Goal: Task Accomplishment & Management: Complete application form

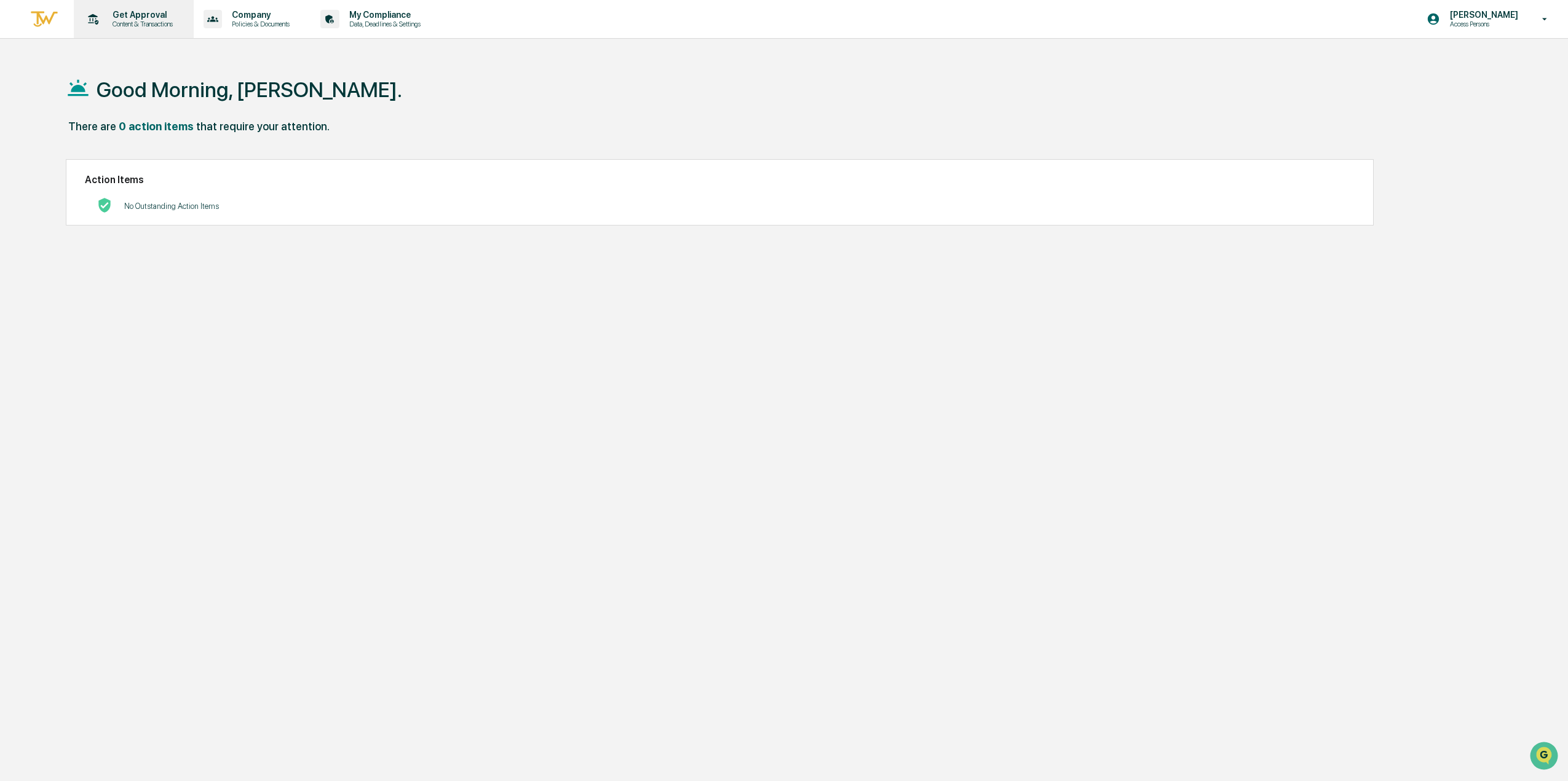
click at [112, 21] on p "Content & Transactions" at bounding box center [141, 24] width 76 height 9
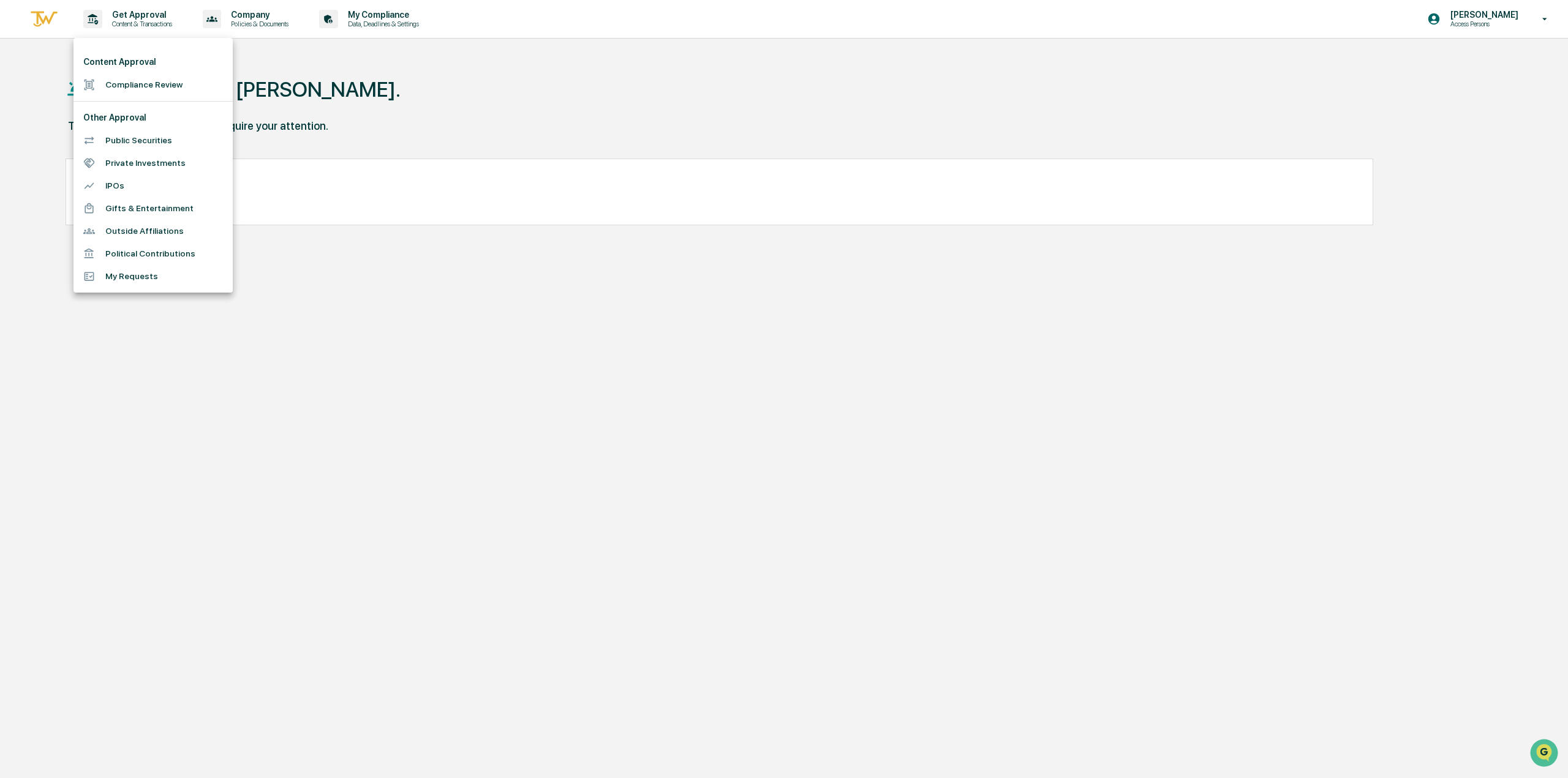
click at [130, 82] on li "Compliance Review" at bounding box center [153, 85] width 159 height 22
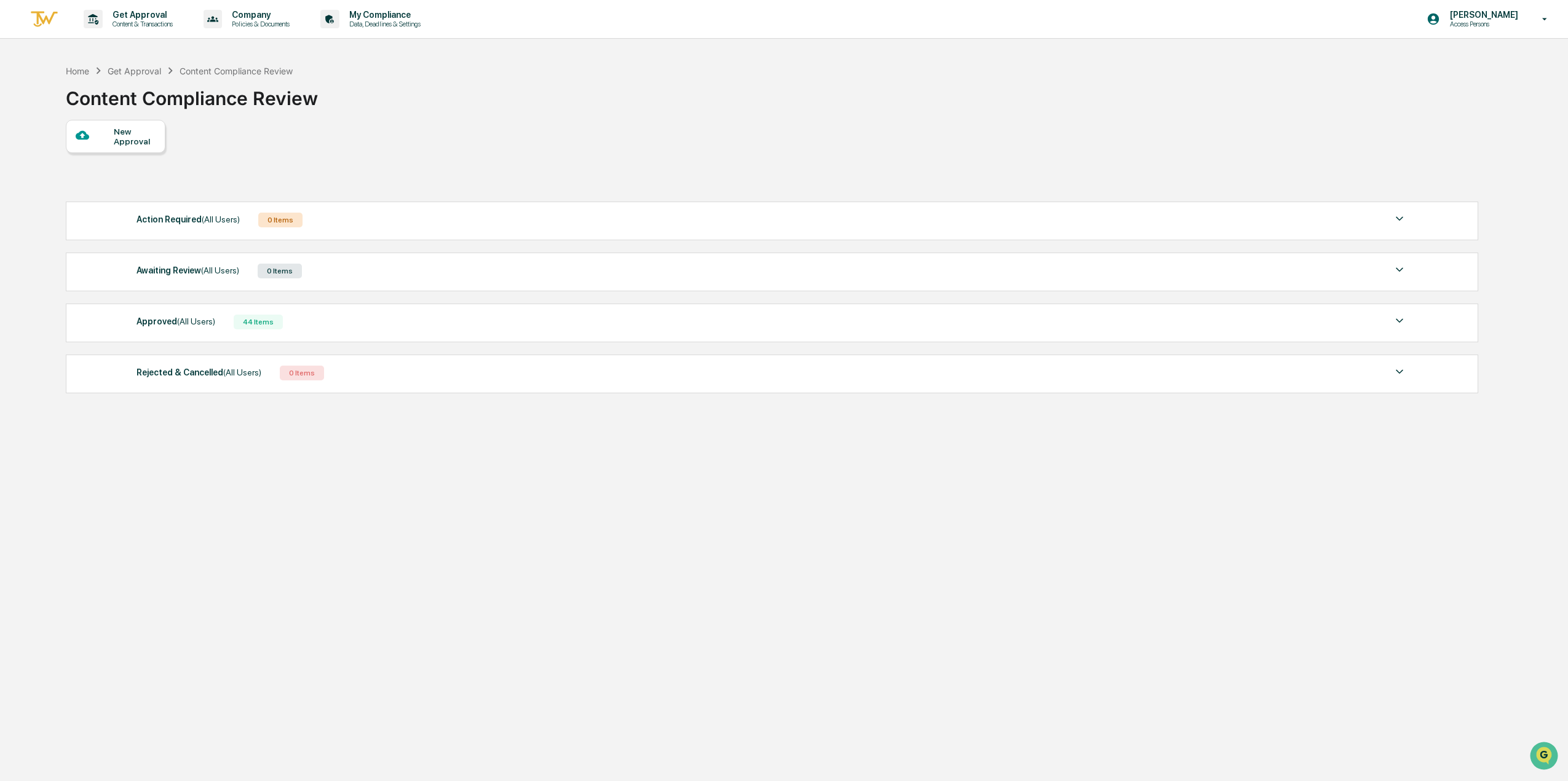
click at [135, 134] on div "New Approval" at bounding box center [135, 136] width 41 height 19
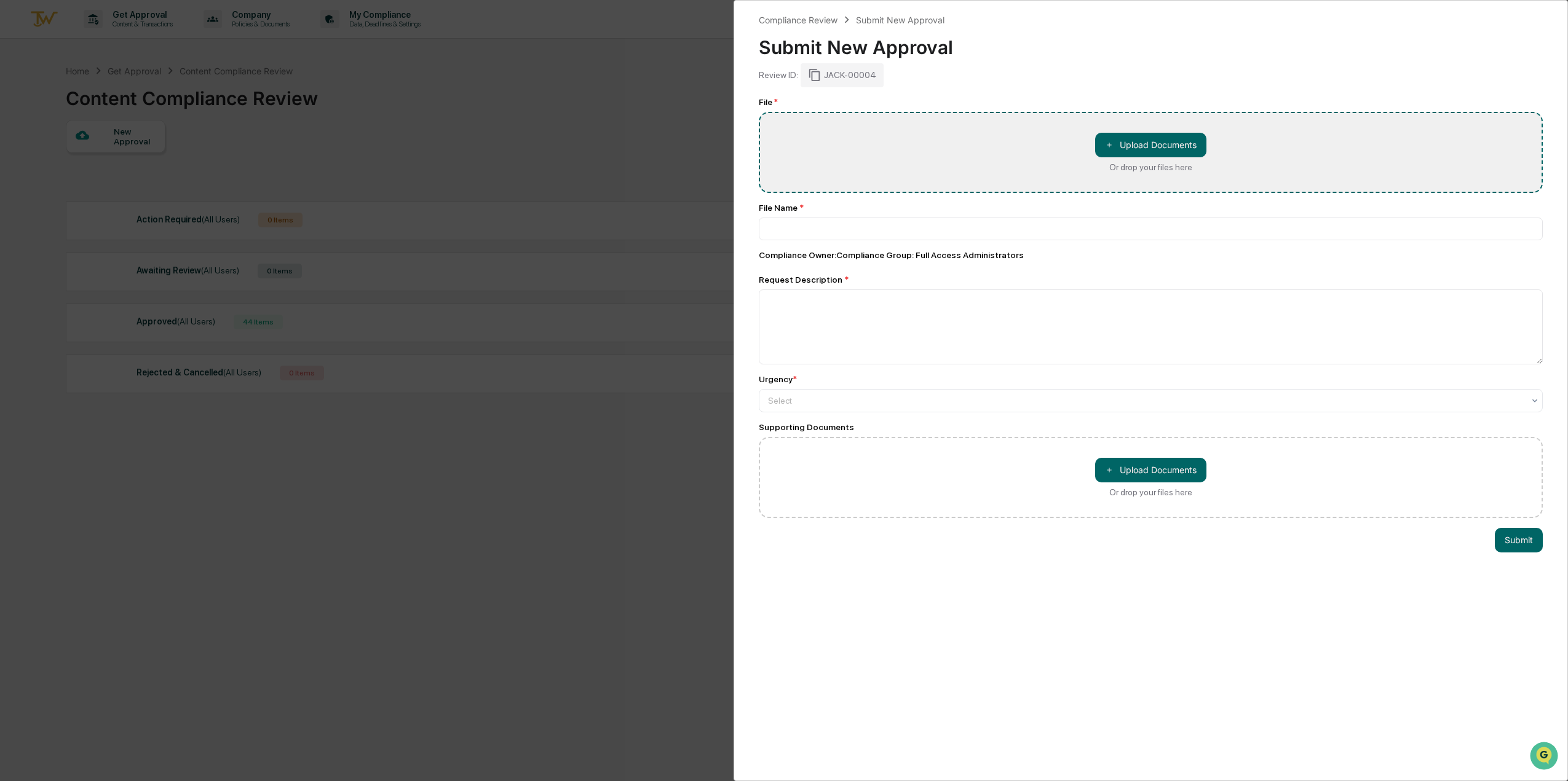
type input "**********"
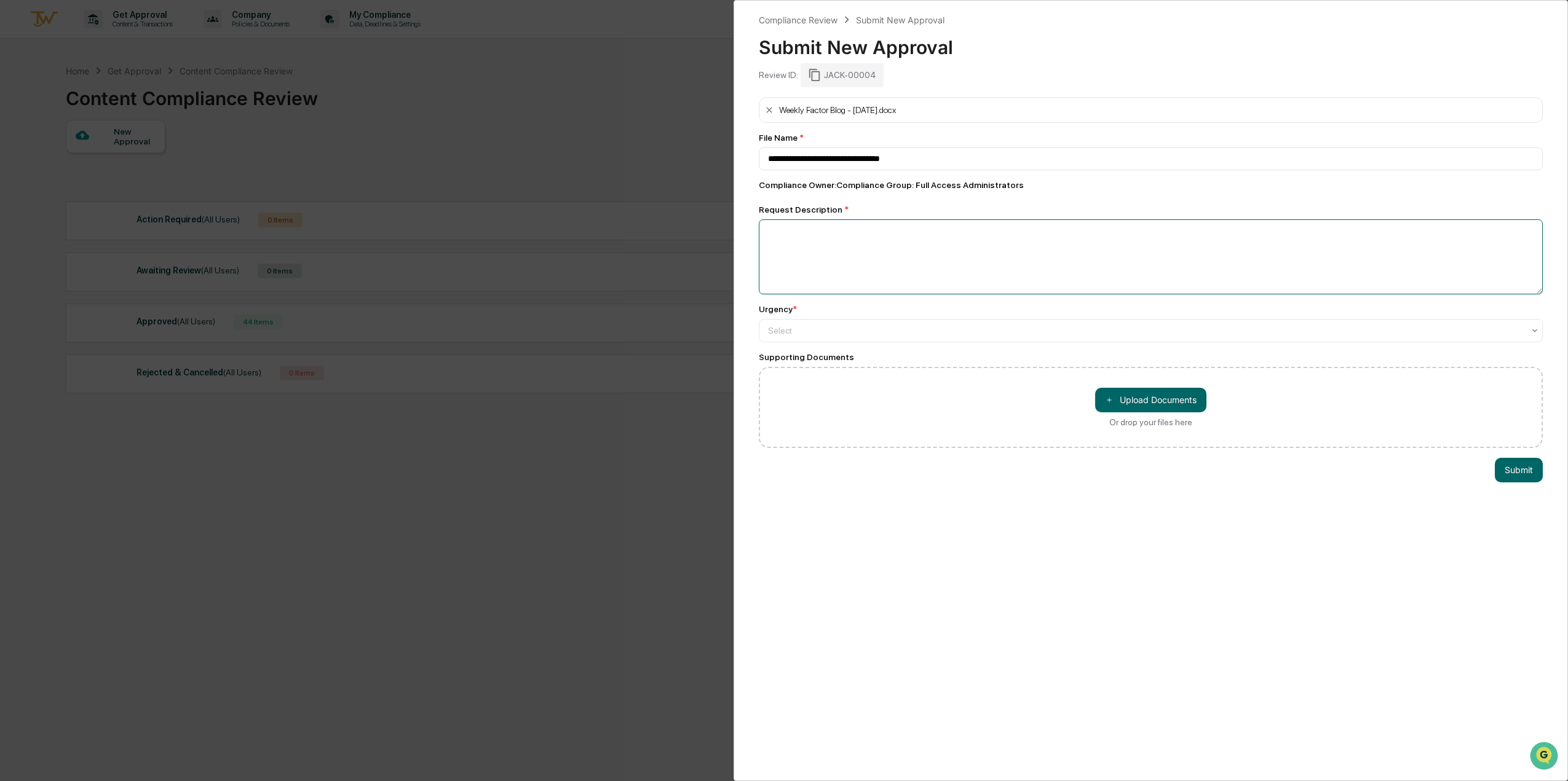
click at [838, 235] on textarea at bounding box center [1150, 257] width 784 height 75
type textarea "**********"
click at [885, 336] on div at bounding box center [1146, 330] width 755 height 13
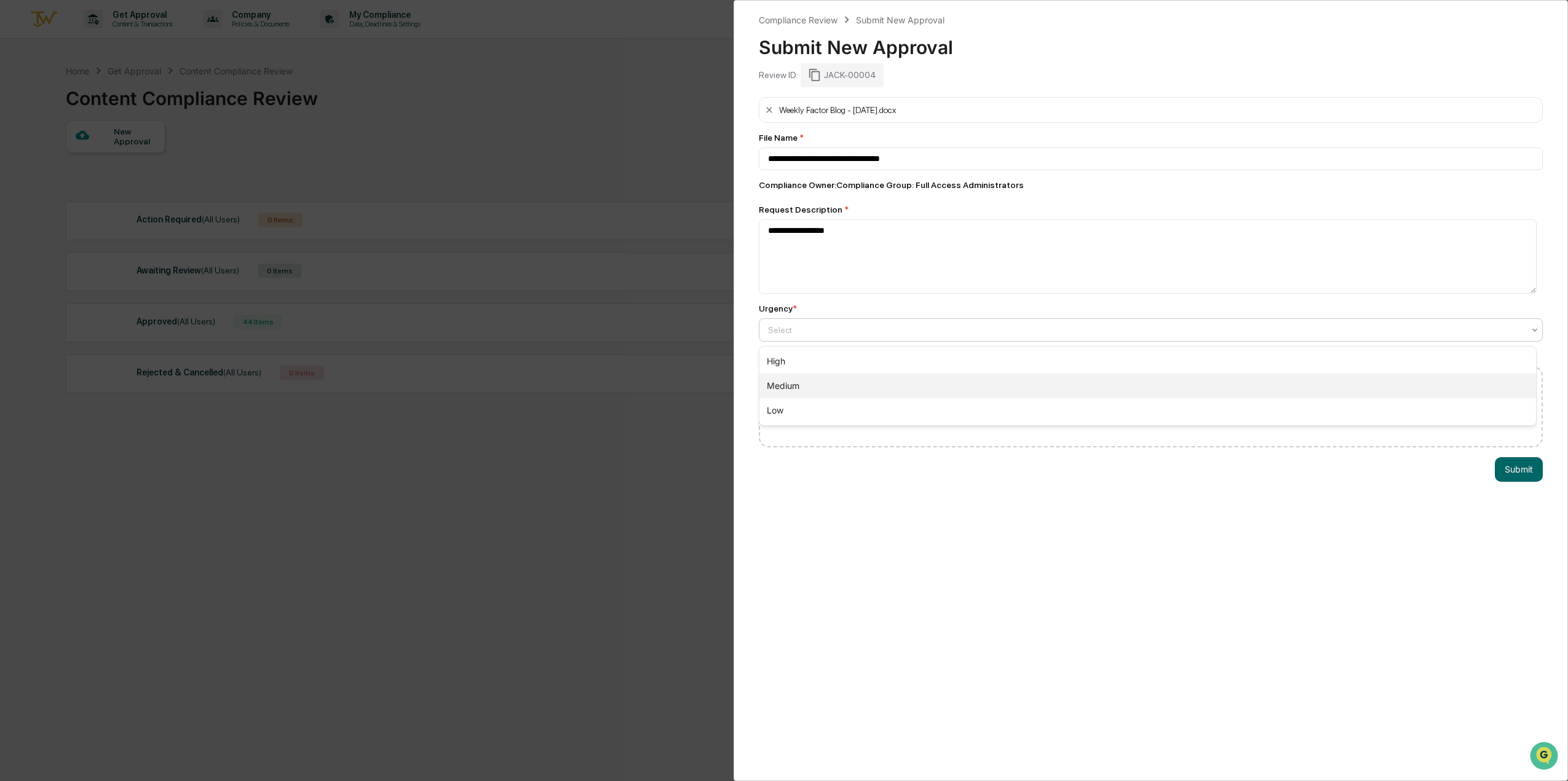
click at [883, 385] on div "Medium" at bounding box center [1148, 386] width 777 height 24
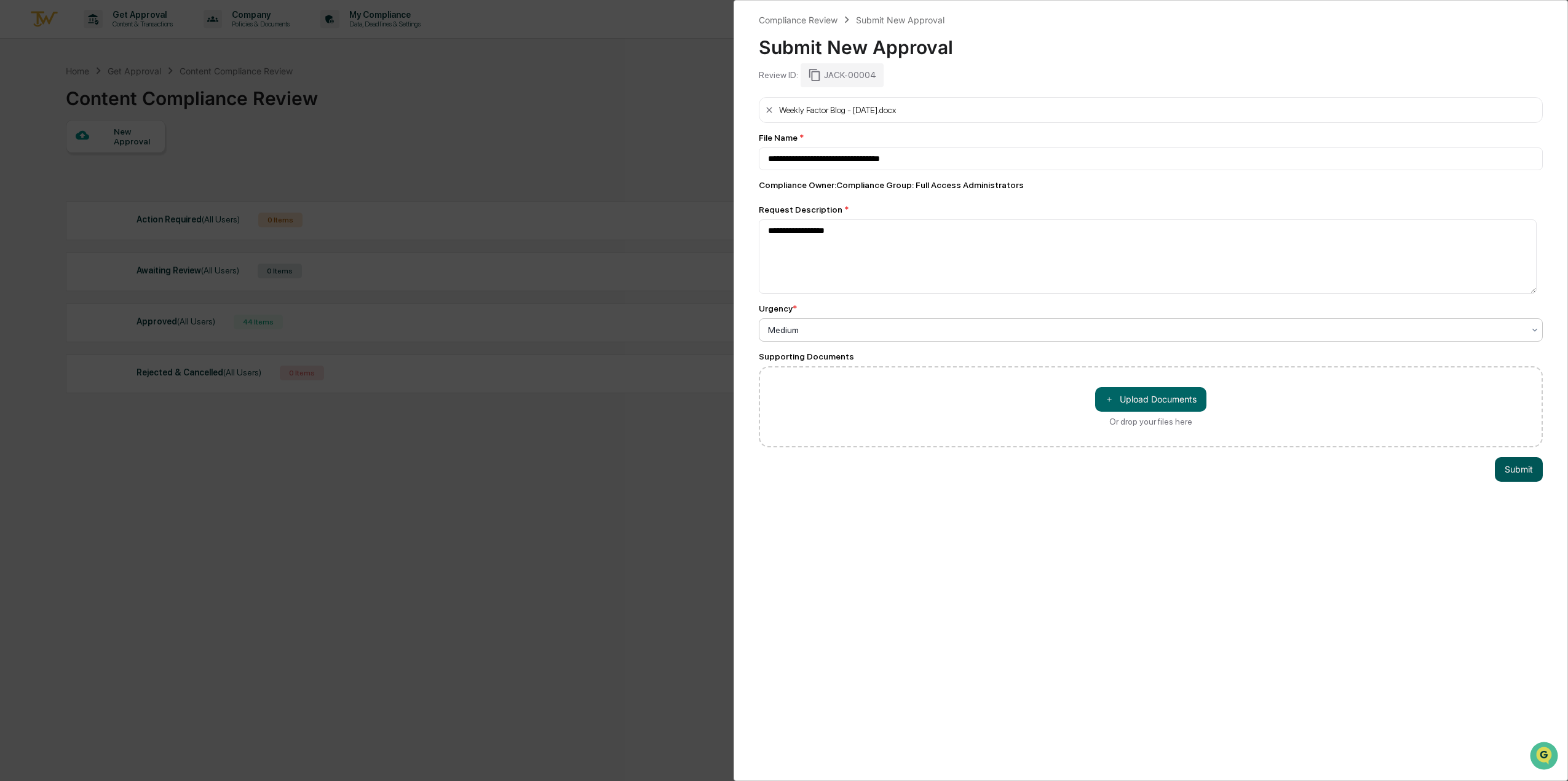
click at [1517, 477] on button "Submit" at bounding box center [1519, 469] width 48 height 24
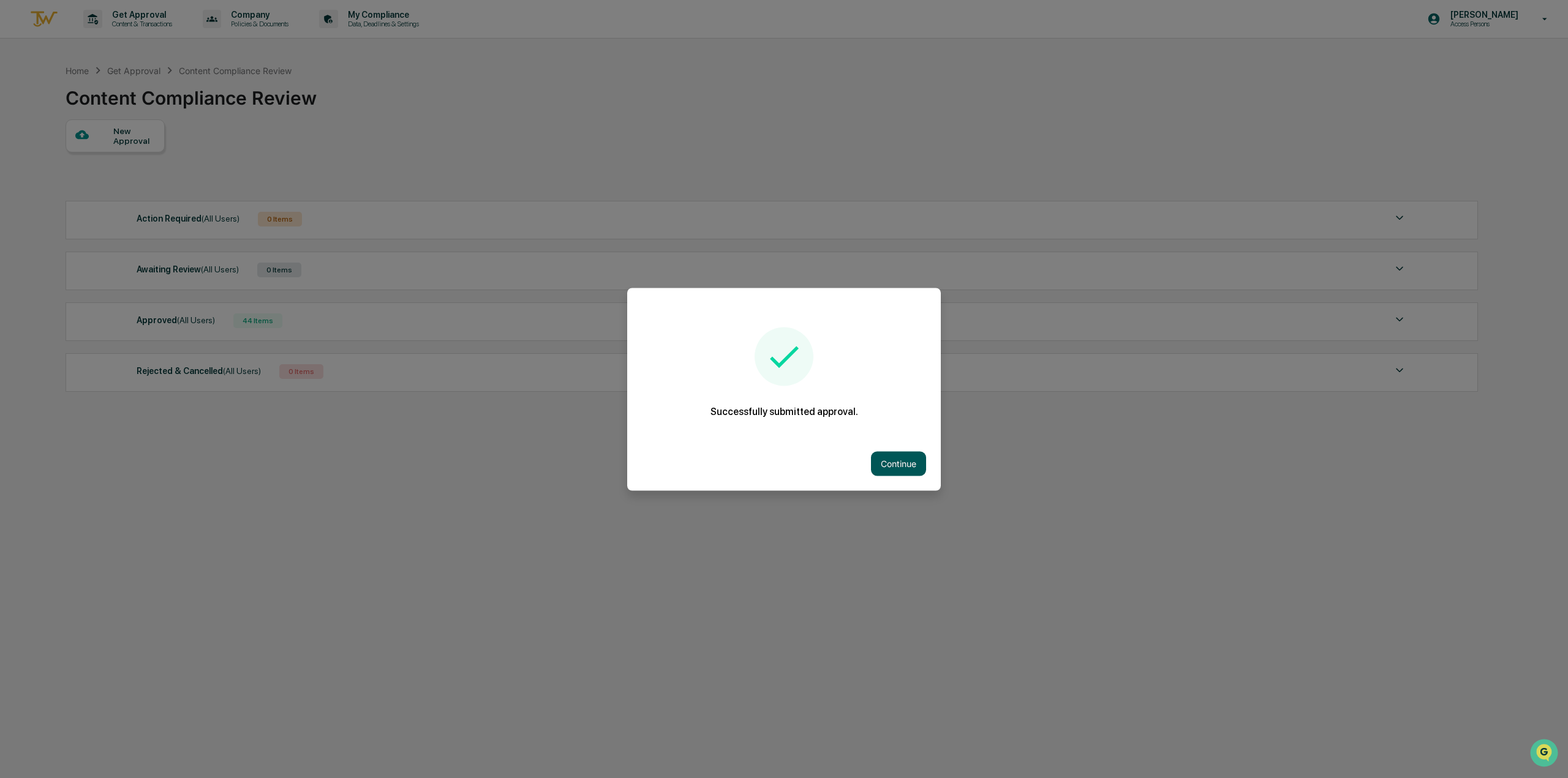
click at [899, 460] on button "Continue" at bounding box center [899, 463] width 55 height 24
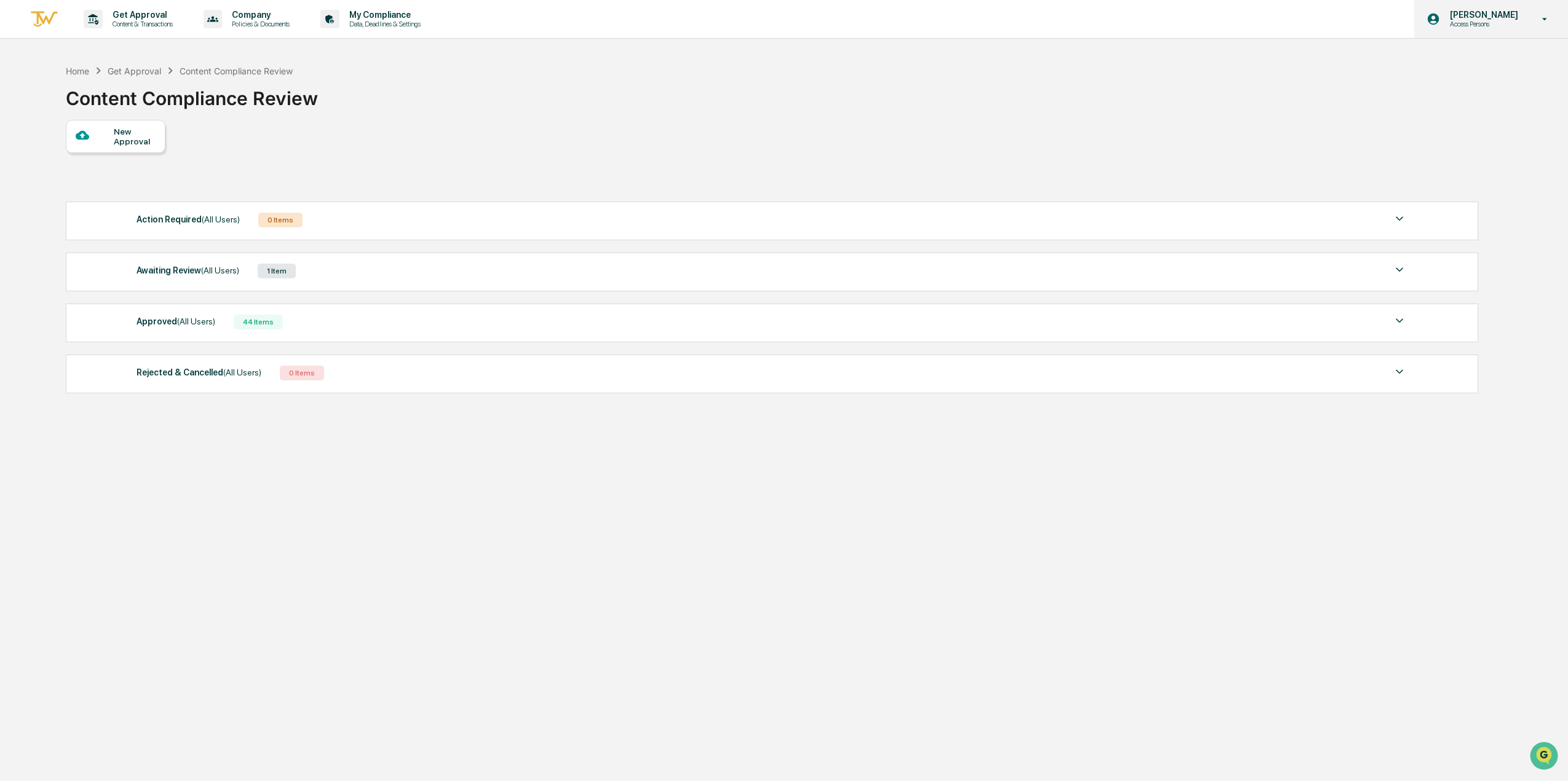
click at [1500, 19] on p "[PERSON_NAME]" at bounding box center [1482, 15] width 84 height 10
click at [1477, 56] on li "Logout" at bounding box center [1478, 62] width 172 height 23
